Goal: Task Accomplishment & Management: Complete application form

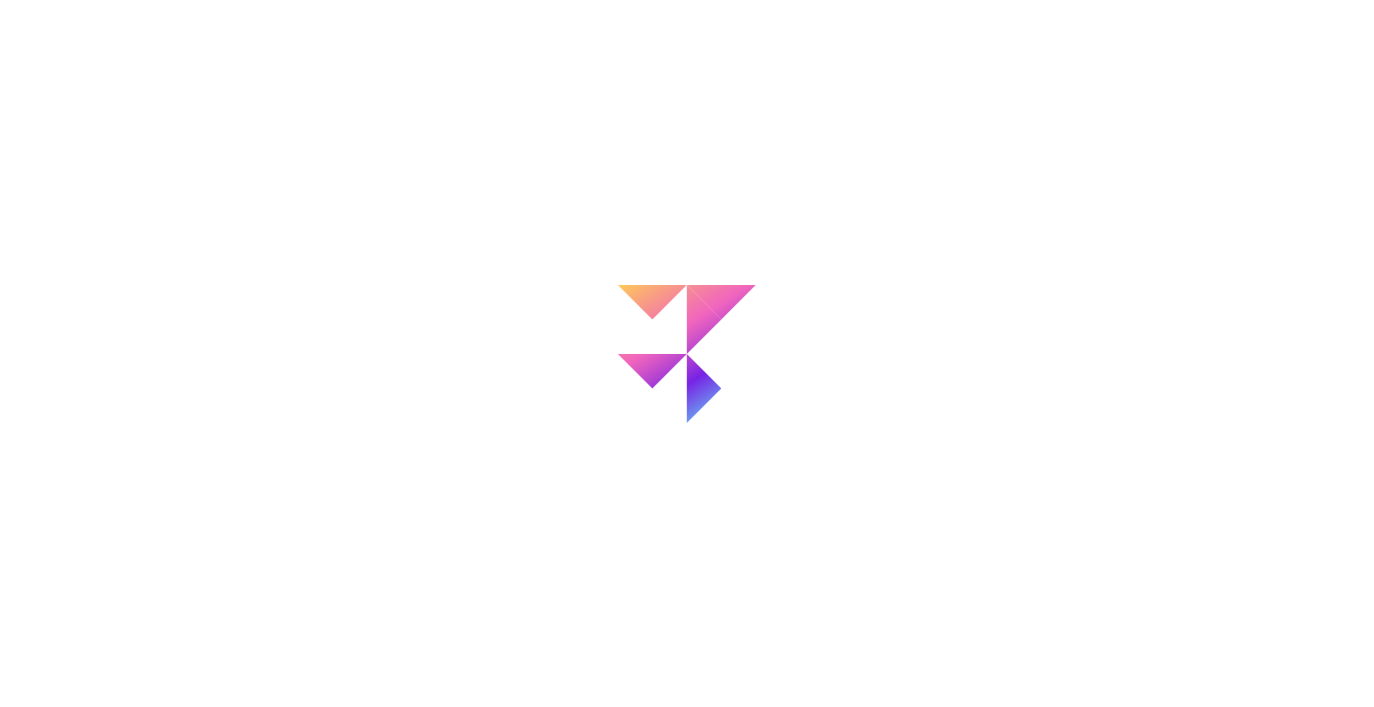
click at [435, 280] on div at bounding box center [687, 353] width 1374 height 707
